Goal: Check status: Check status

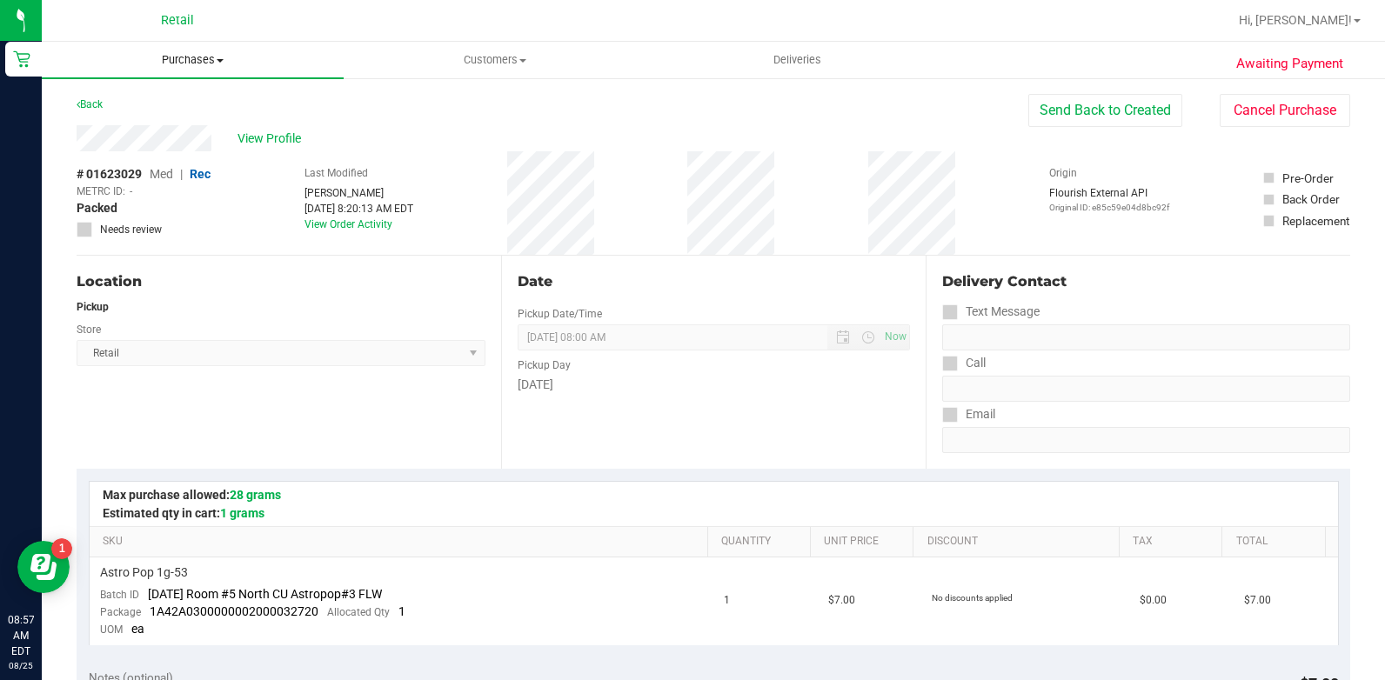
drag, startPoint x: 188, startPoint y: 59, endPoint x: 213, endPoint y: 105, distance: 52.6
click at [188, 59] on span "Purchases" at bounding box center [193, 60] width 302 height 16
click at [215, 148] on li "All purchases" at bounding box center [193, 147] width 302 height 21
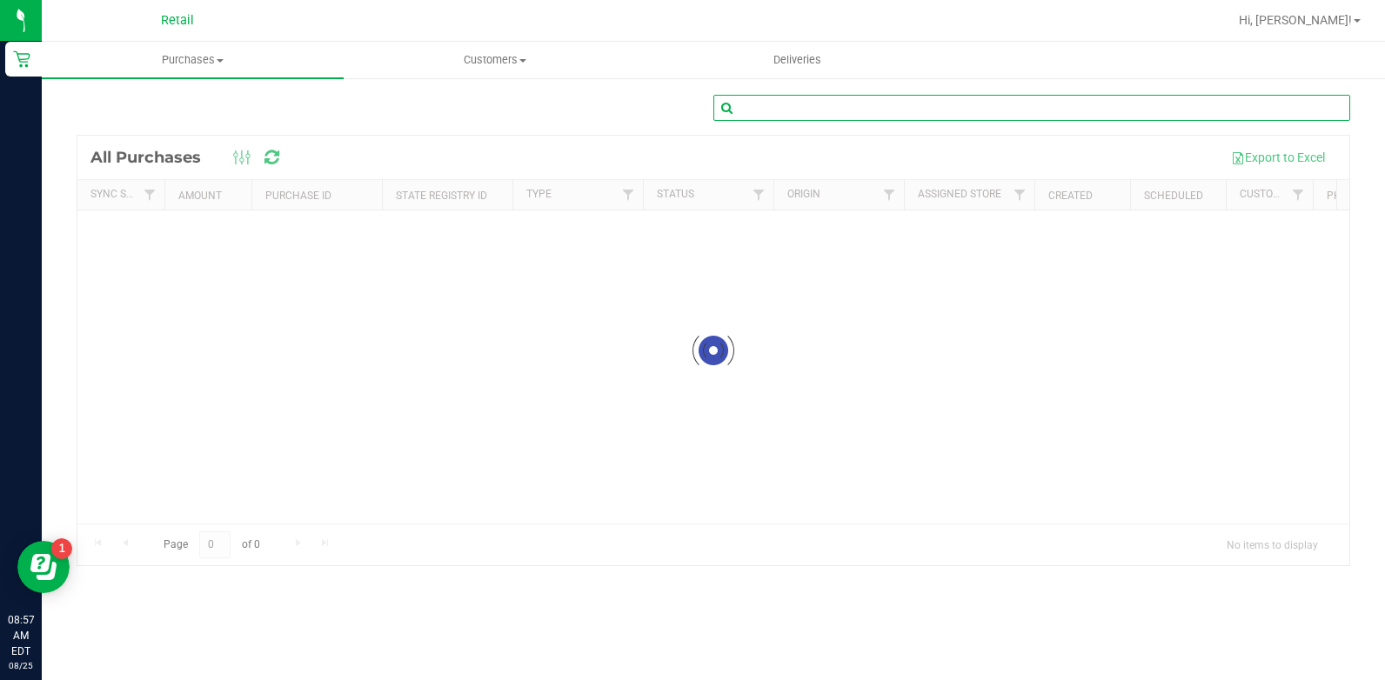
click at [1027, 112] on input "text" at bounding box center [1032, 108] width 637 height 26
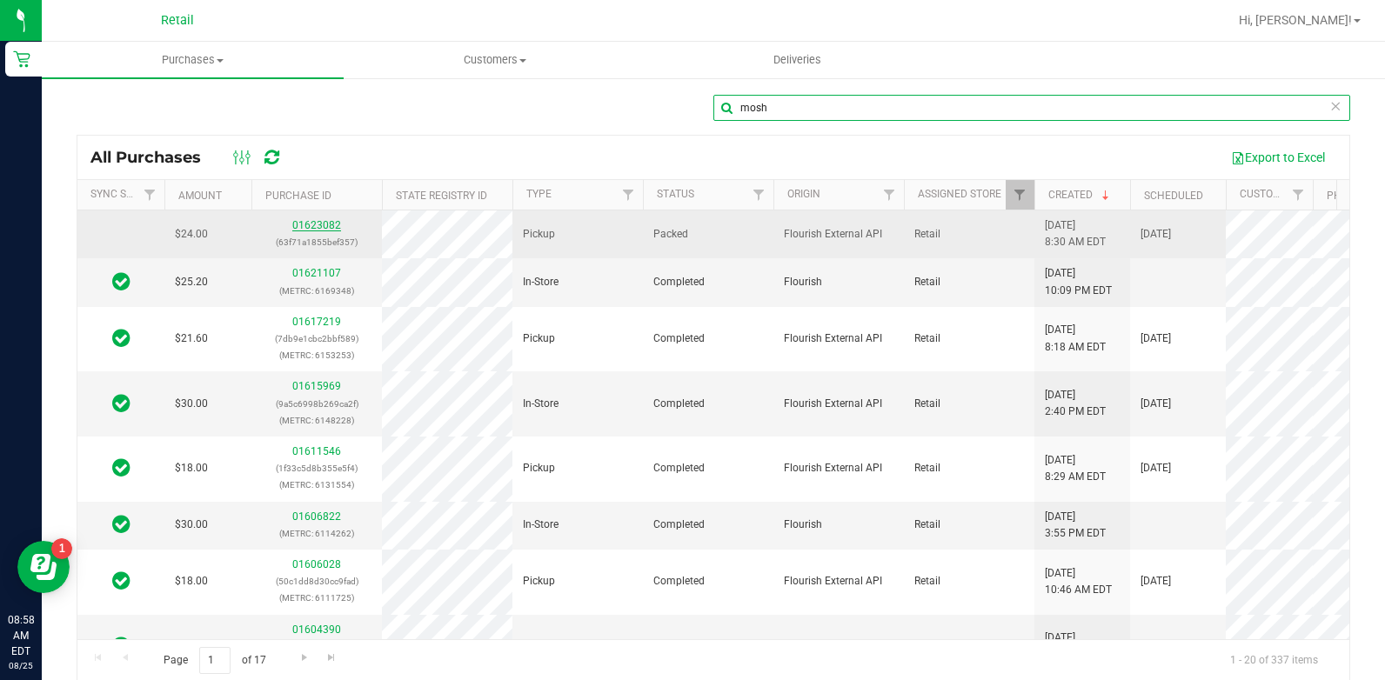
type input "mosh"
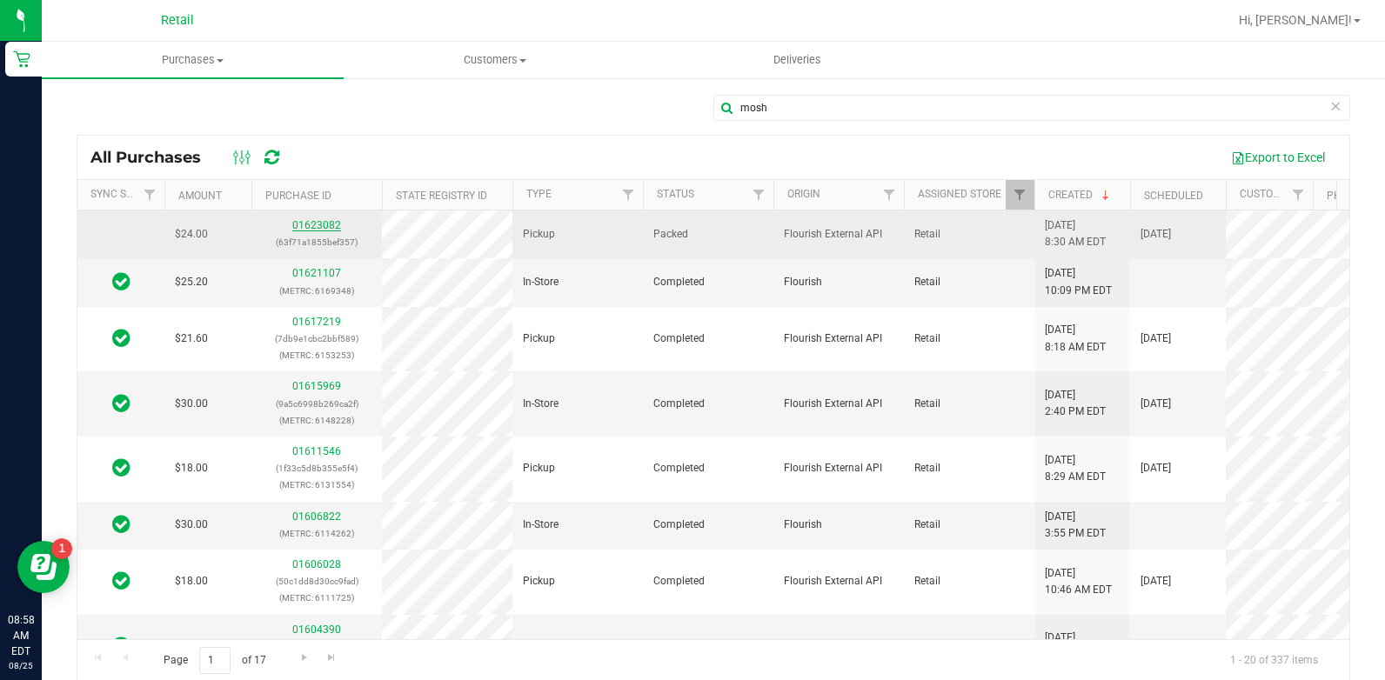
click at [314, 228] on link "01623082" at bounding box center [316, 225] width 49 height 12
